Goal: Information Seeking & Learning: Understand process/instructions

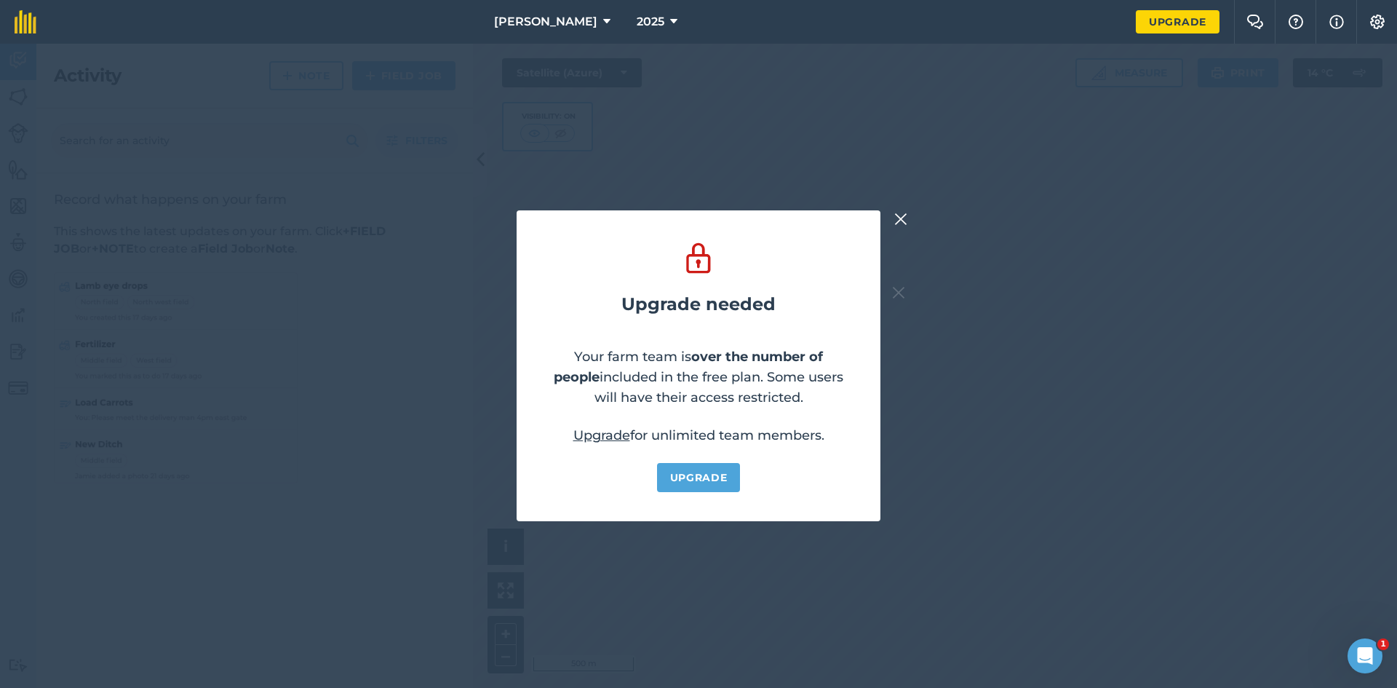
click at [902, 214] on img at bounding box center [900, 218] width 13 height 17
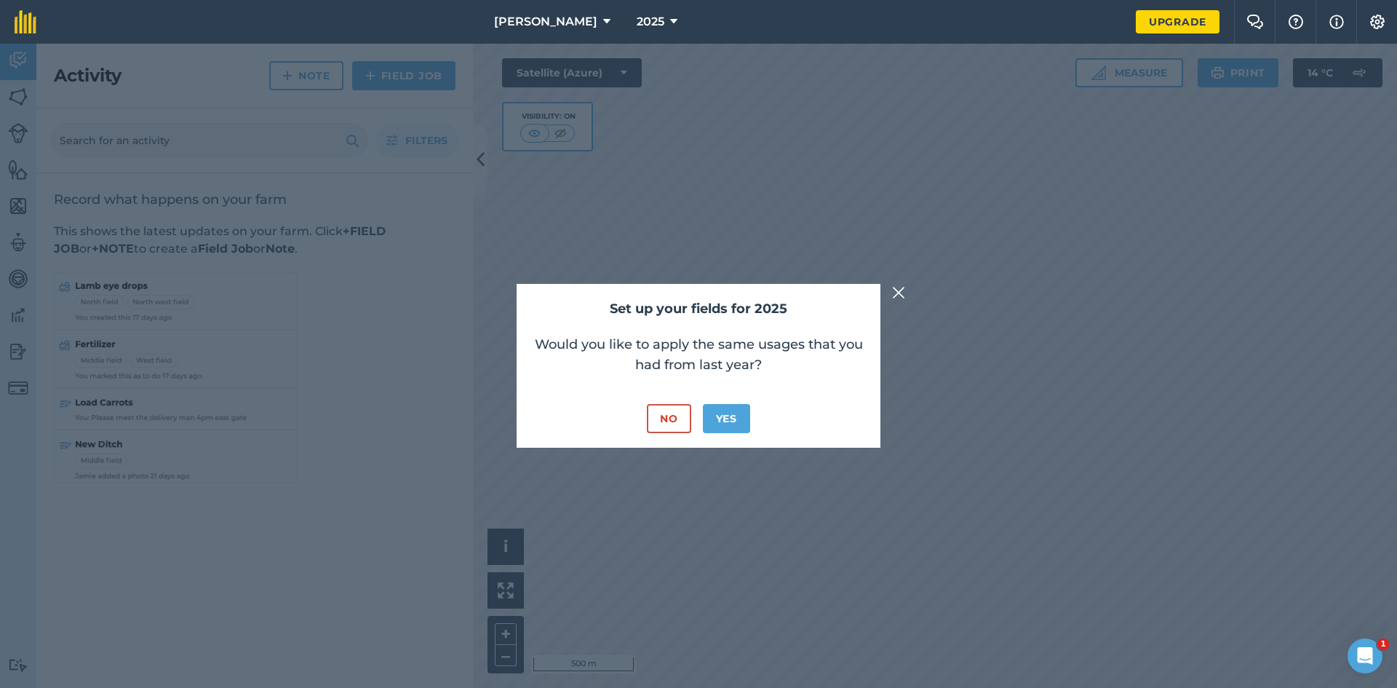
click at [896, 294] on img at bounding box center [898, 292] width 13 height 17
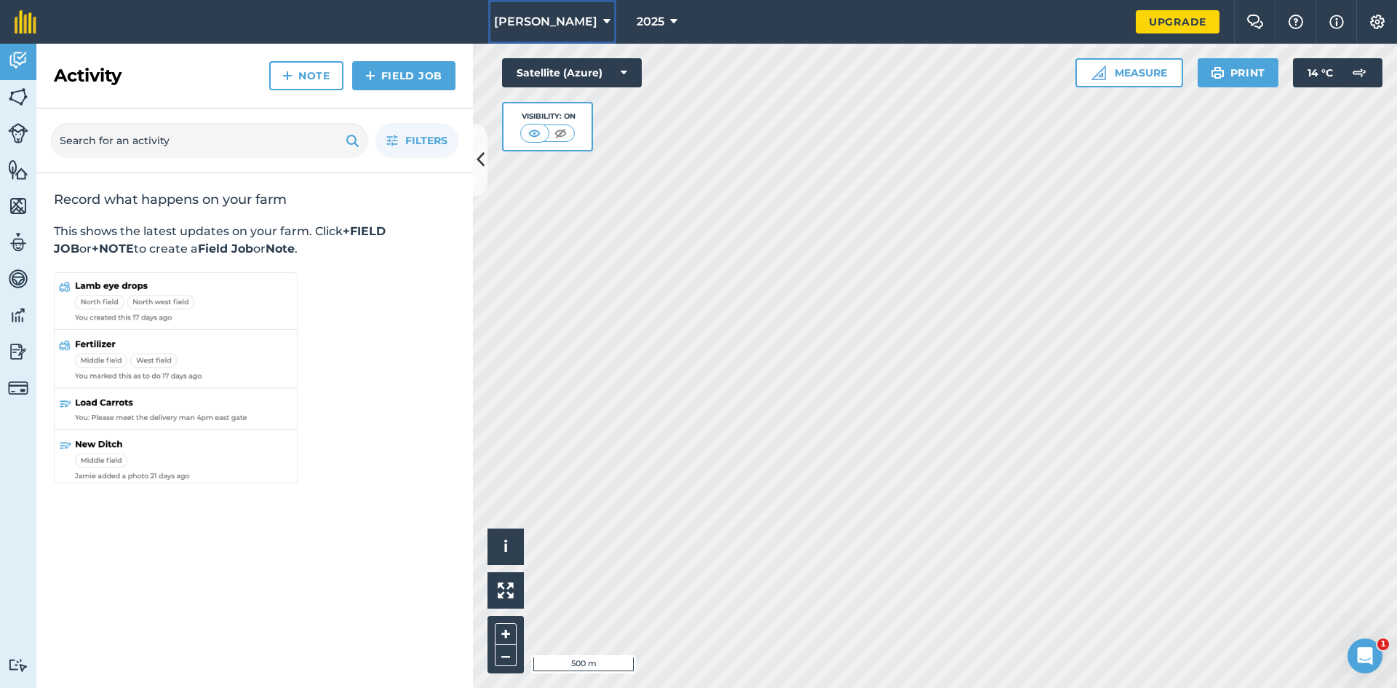
click at [604, 20] on icon at bounding box center [606, 21] width 7 height 17
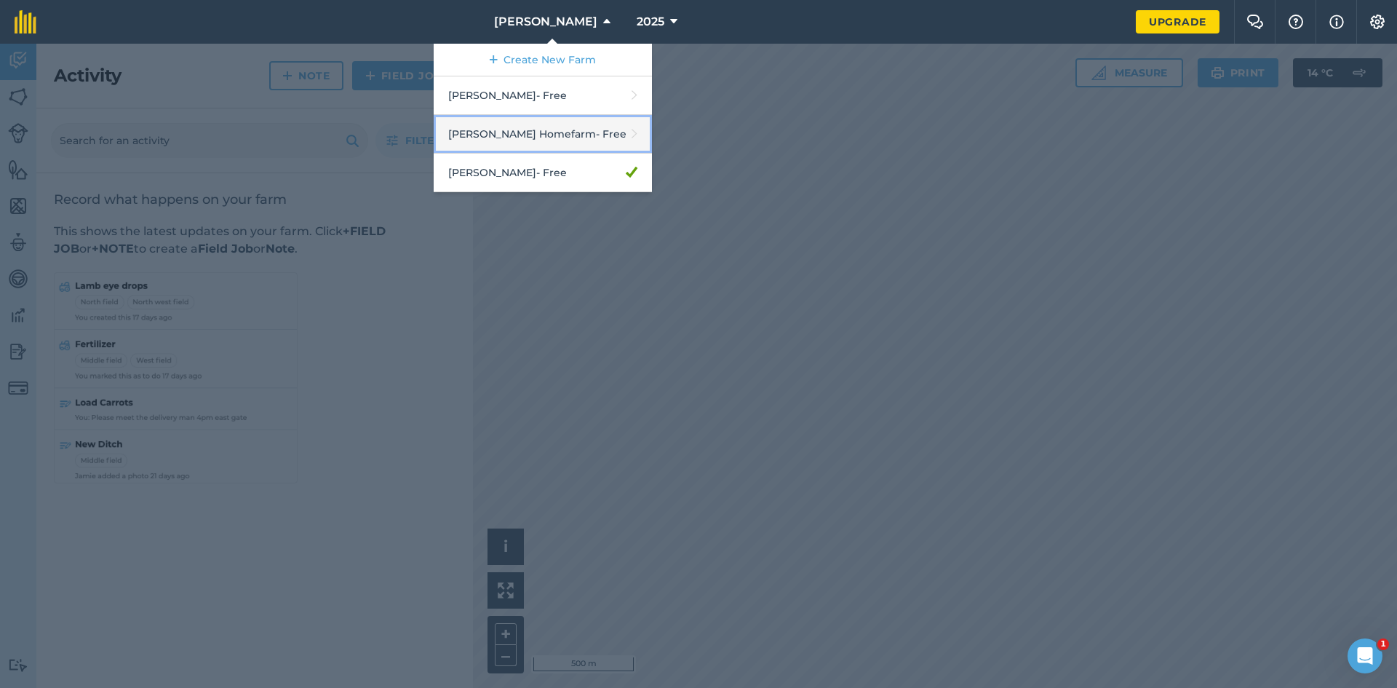
click at [541, 140] on link "[PERSON_NAME] Homefarm - Free" at bounding box center [543, 134] width 218 height 39
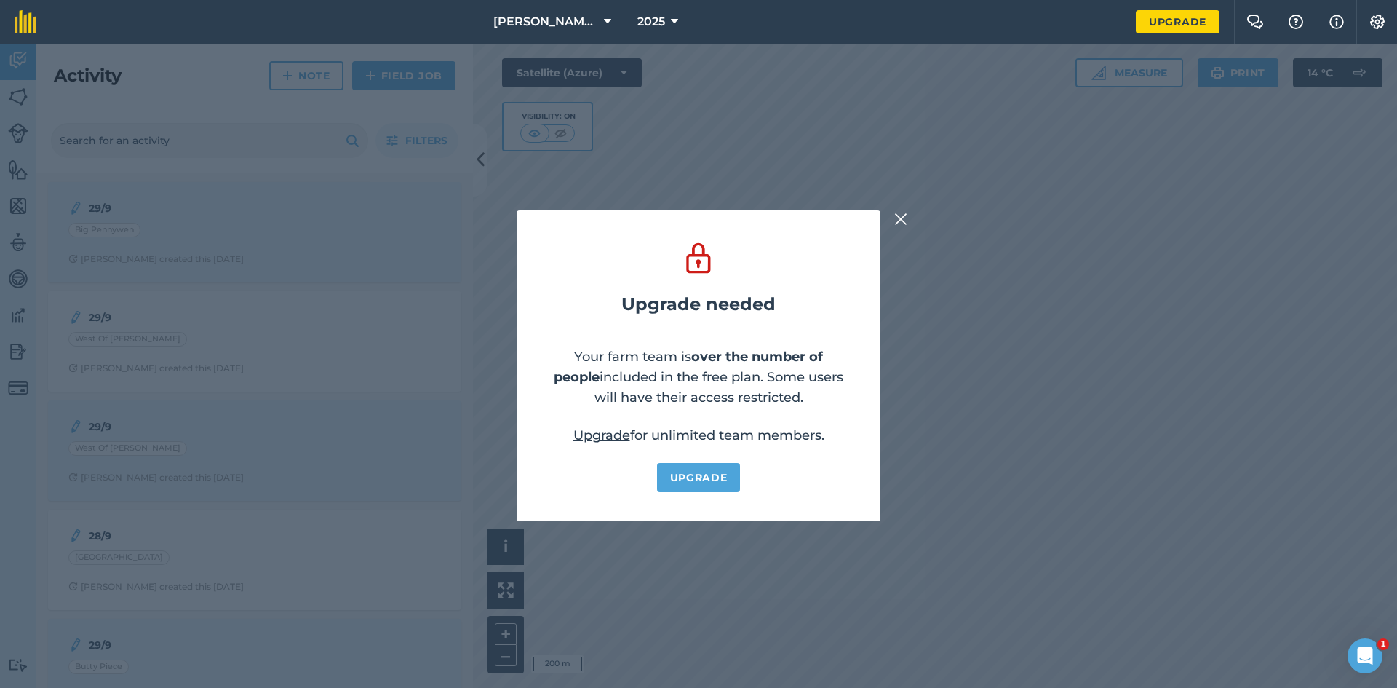
click at [895, 219] on img at bounding box center [900, 218] width 13 height 17
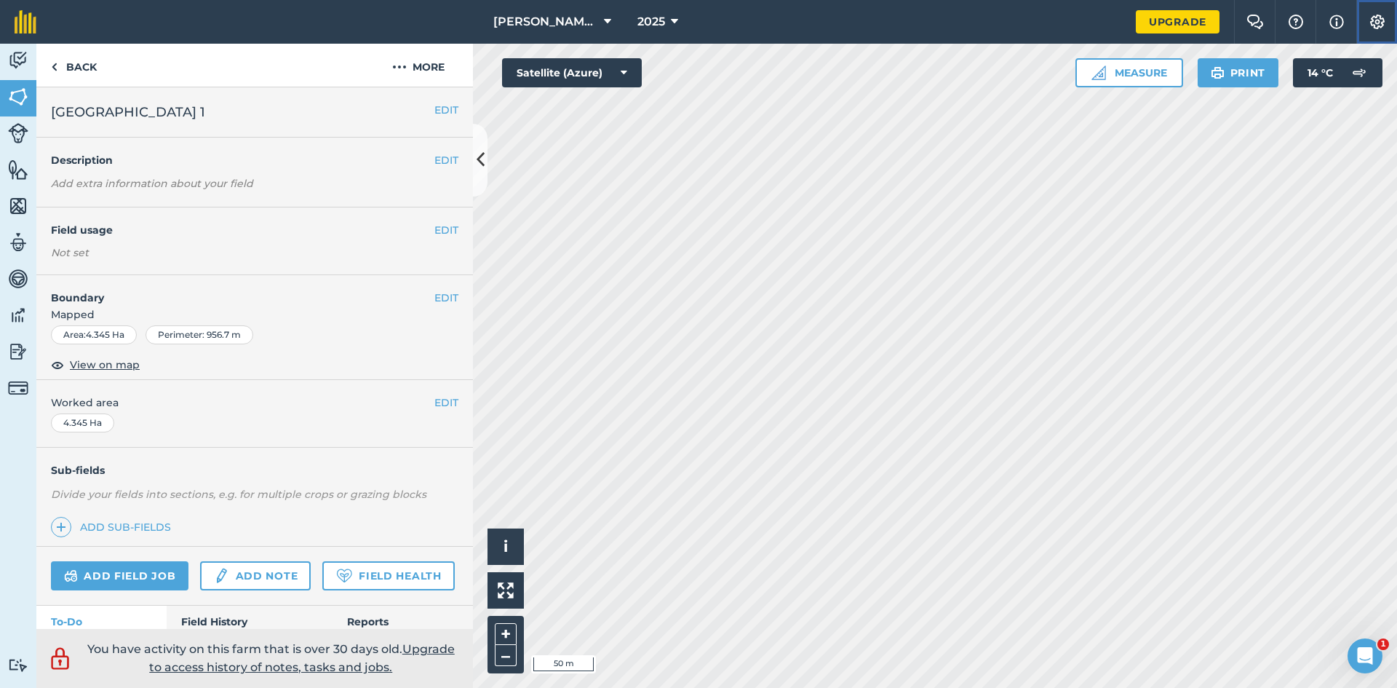
click at [1397, 33] on button "Settings" at bounding box center [1377, 22] width 41 height 44
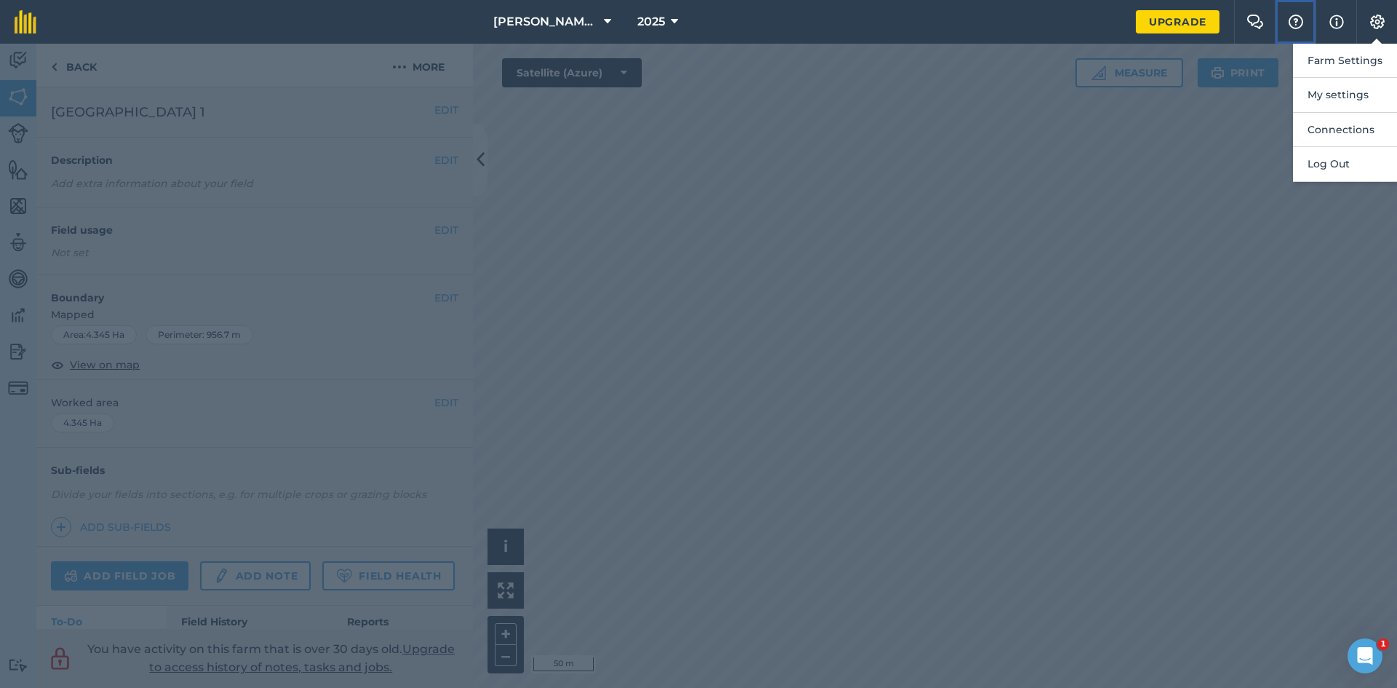
click at [1284, 36] on button "Help" at bounding box center [1295, 22] width 41 height 44
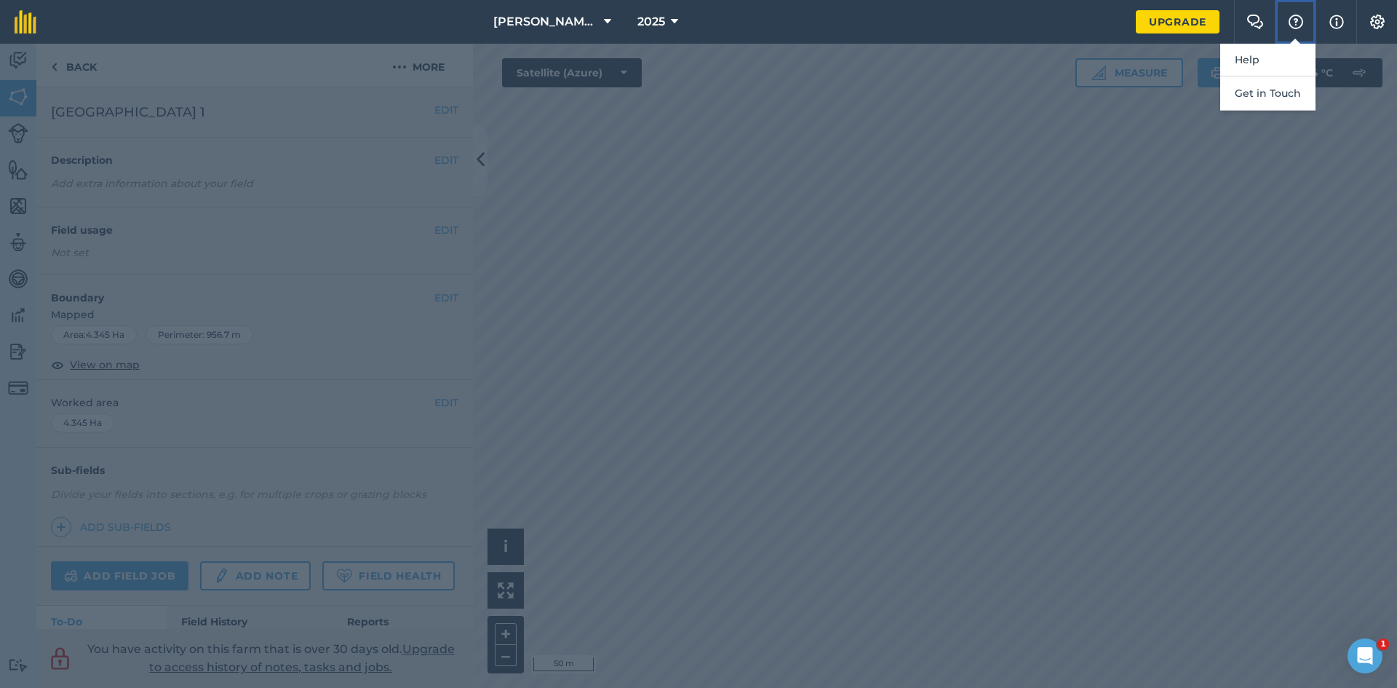
click at [1284, 36] on button "Help" at bounding box center [1295, 22] width 41 height 44
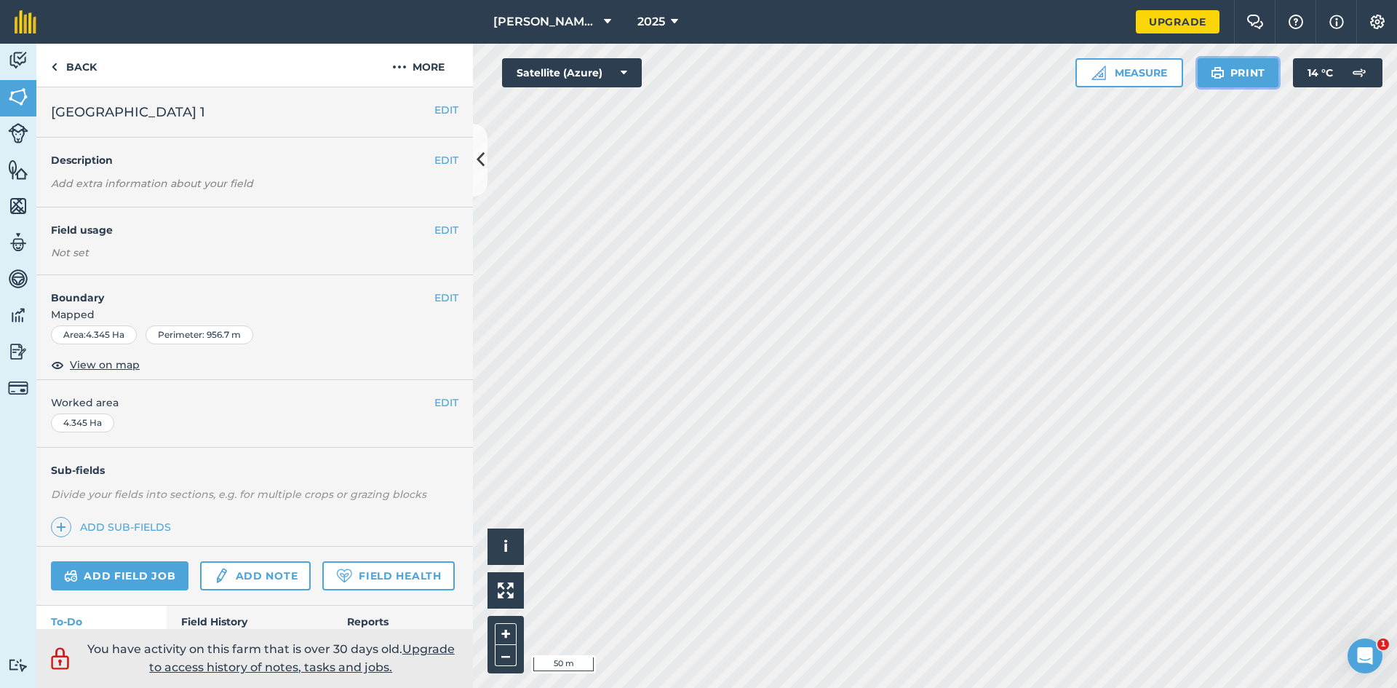
click at [1247, 73] on button "Print" at bounding box center [1239, 72] width 82 height 29
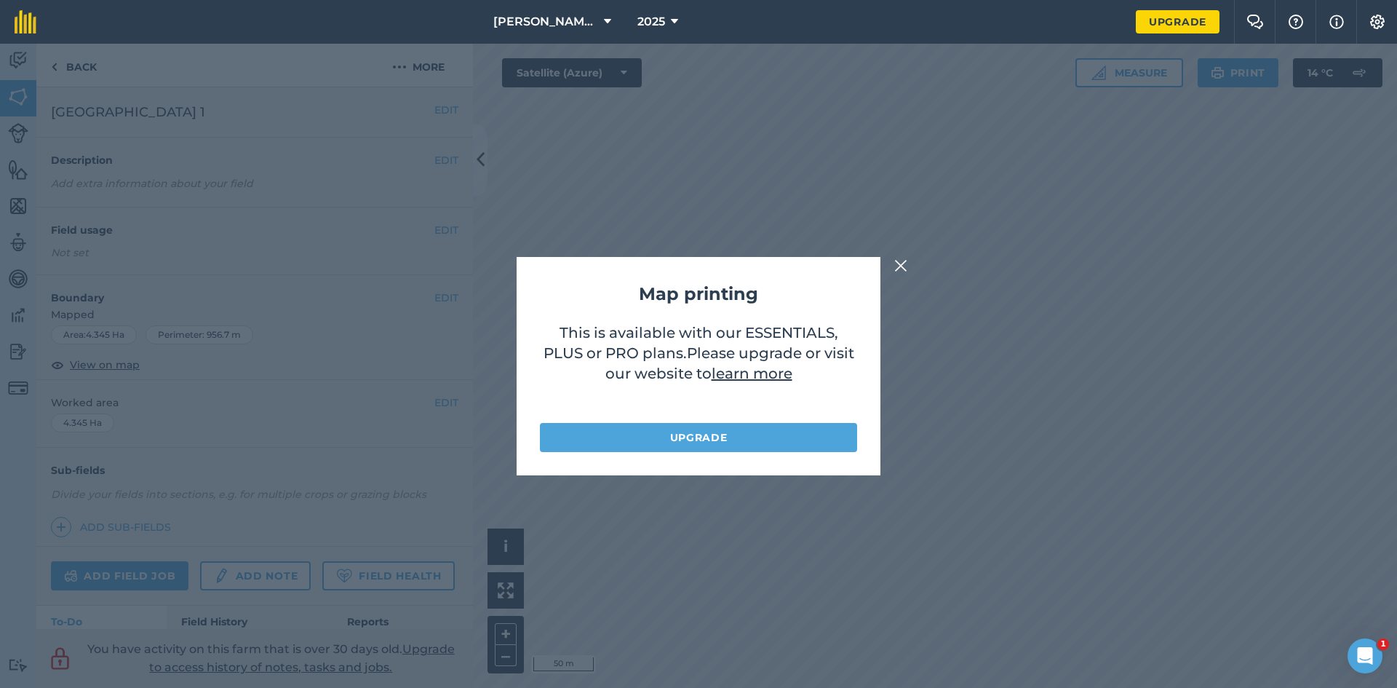
click at [1247, 73] on div "Map printing This is available with our ESSENTIALS, PLUS or PRO plans . Please …" at bounding box center [698, 366] width 1397 height 644
